Goal: Check status: Check status

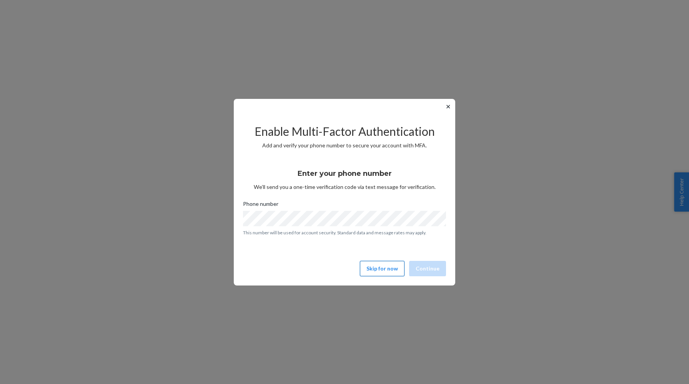
click at [365, 268] on button "Skip for now" at bounding box center [382, 268] width 45 height 15
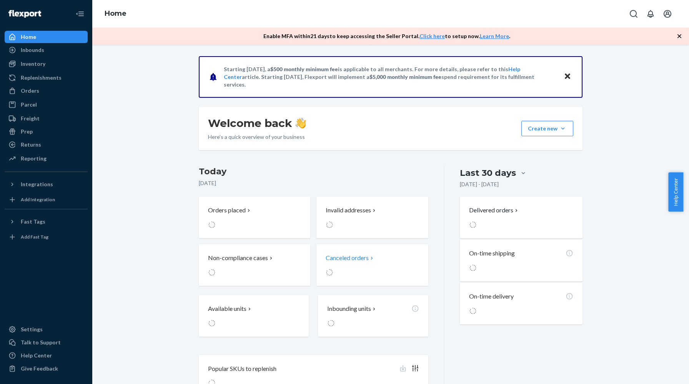
click at [372, 269] on div at bounding box center [362, 272] width 72 height 8
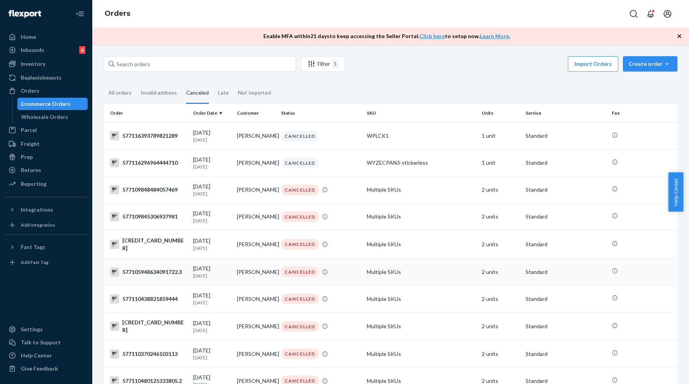
click at [378, 270] on td "Multiple SKUs" at bounding box center [421, 271] width 115 height 27
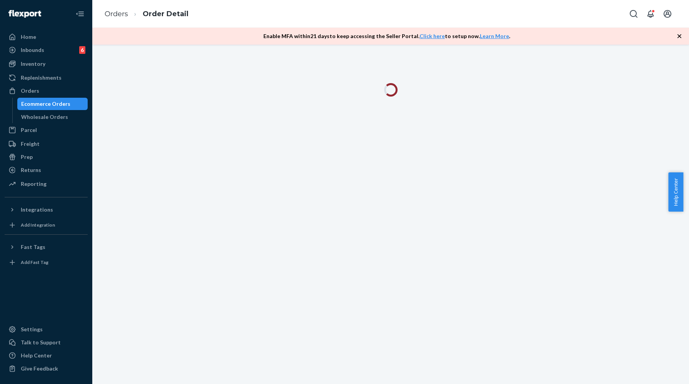
click at [447, 107] on div at bounding box center [390, 214] width 597 height 339
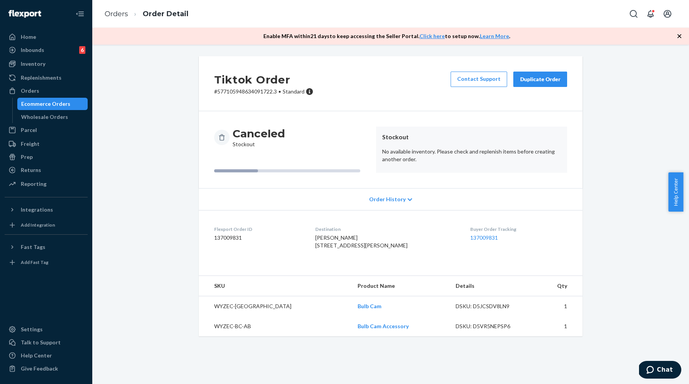
click at [54, 104] on div "Ecommerce Orders" at bounding box center [45, 104] width 49 height 8
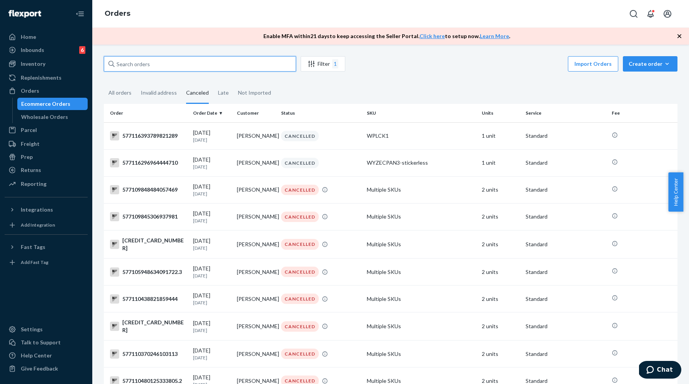
click at [154, 62] on input "text" at bounding box center [200, 63] width 192 height 15
paste input "847008297956"
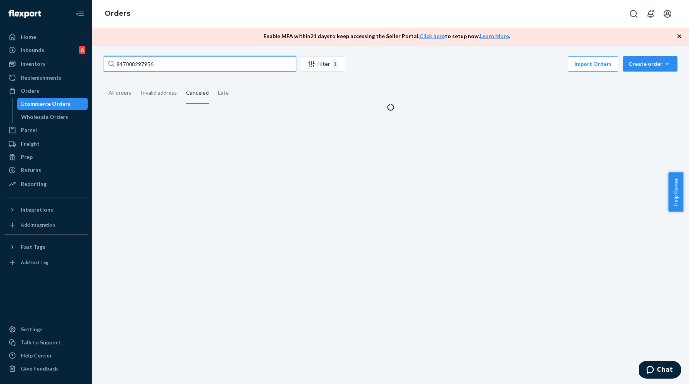
type input "847008297956"
click at [118, 96] on div "All orders" at bounding box center [119, 93] width 23 height 21
click at [104, 83] on input "All orders" at bounding box center [104, 83] width 0 height 0
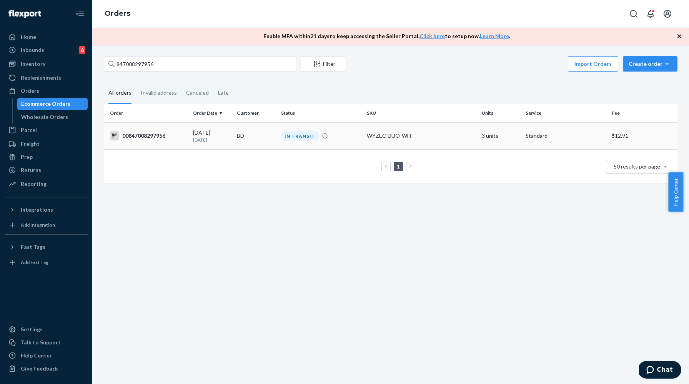
click at [343, 135] on div "IN TRANSIT" at bounding box center [320, 136] width 83 height 10
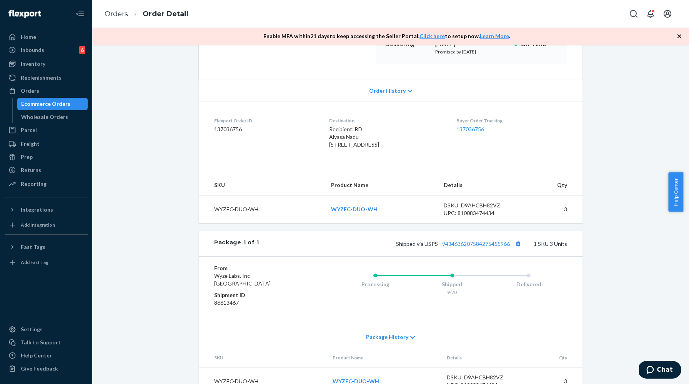
scroll to position [166, 0]
